Goal: Task Accomplishment & Management: Manage account settings

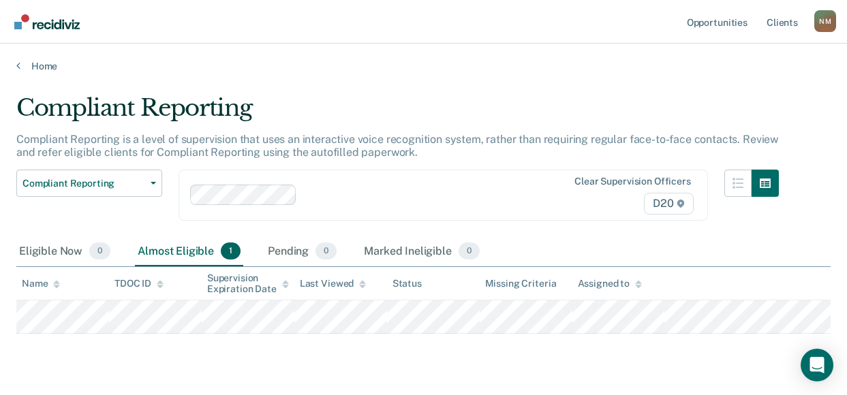
scroll to position [55, 0]
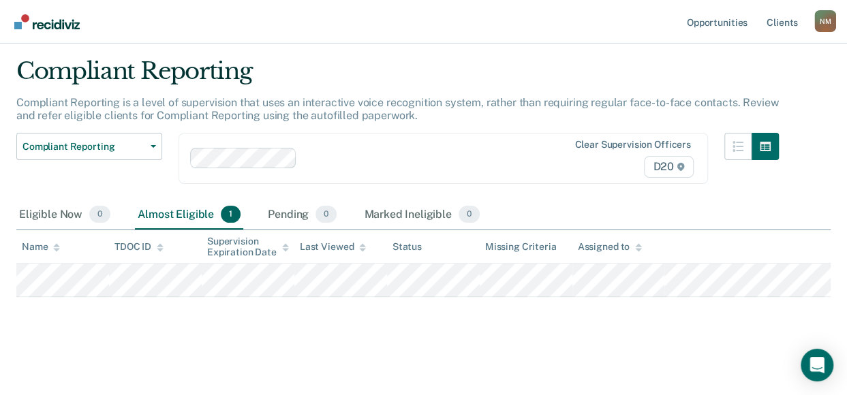
click at [823, 16] on div "N M" at bounding box center [825, 21] width 22 height 22
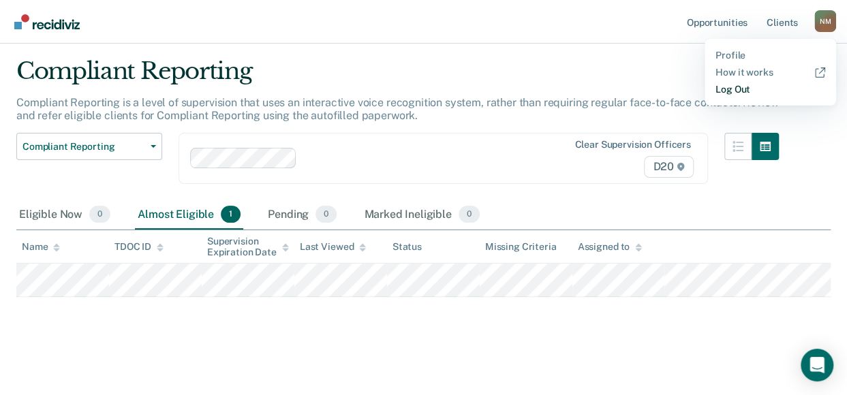
click at [735, 88] on link "Log Out" at bounding box center [770, 90] width 110 height 12
